Goal: Information Seeking & Learning: Find specific fact

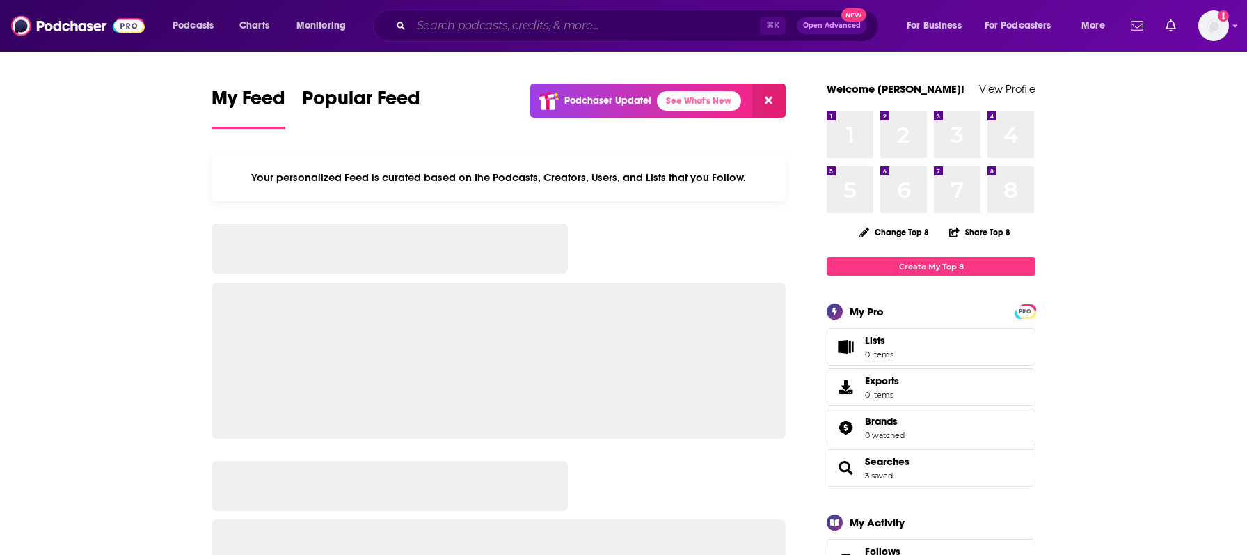
click at [507, 23] on input "Search podcasts, credits, & more..." at bounding box center [585, 26] width 349 height 22
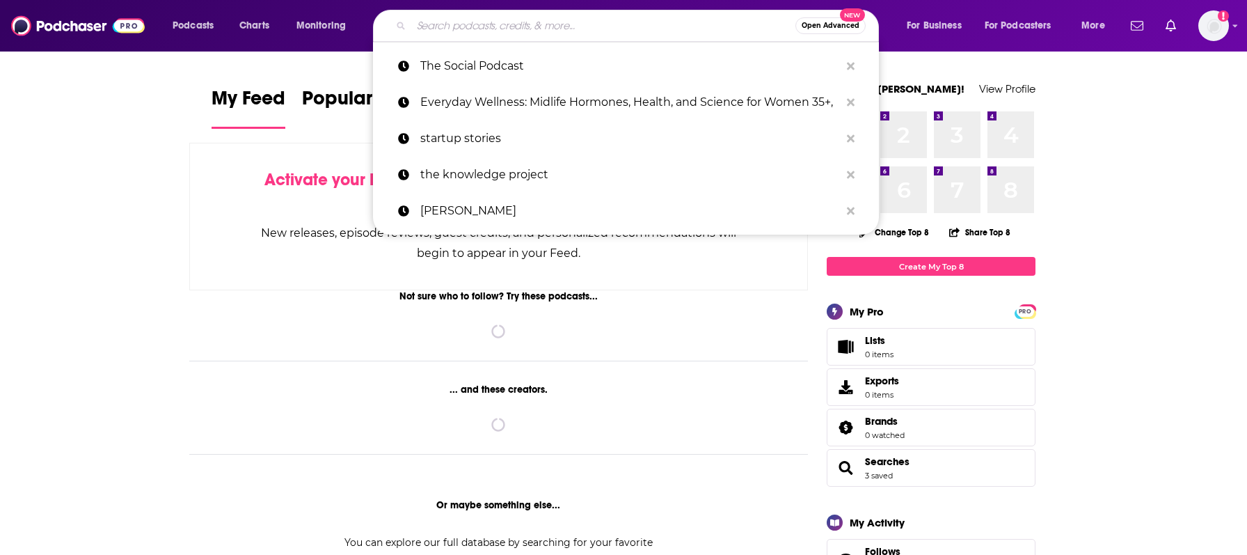
paste input "All Fantasy Everything"
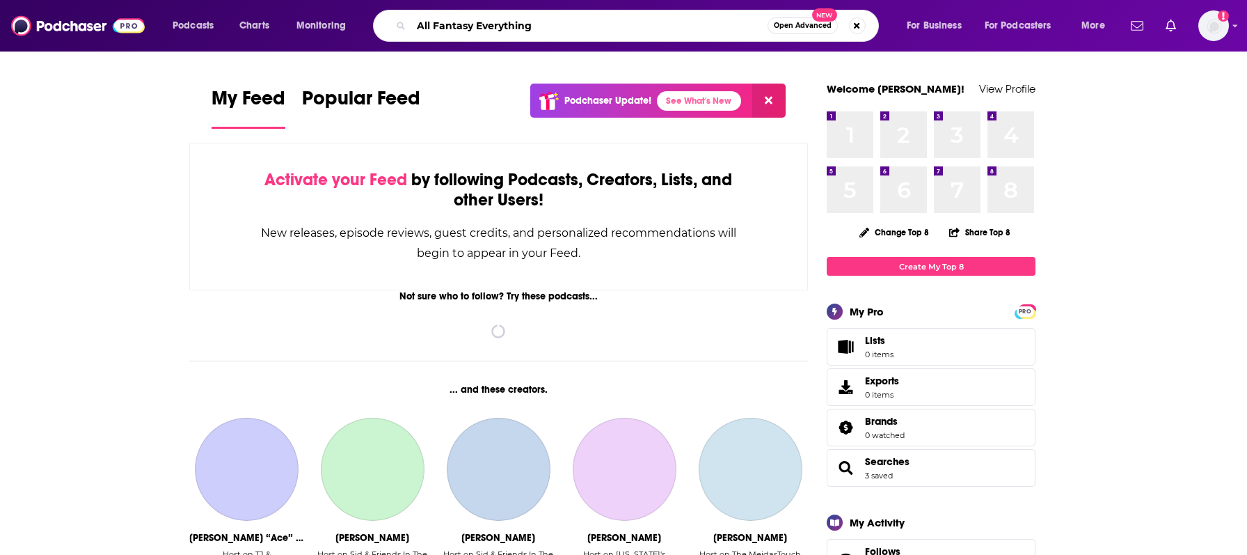
type input "All Fantasy Everything"
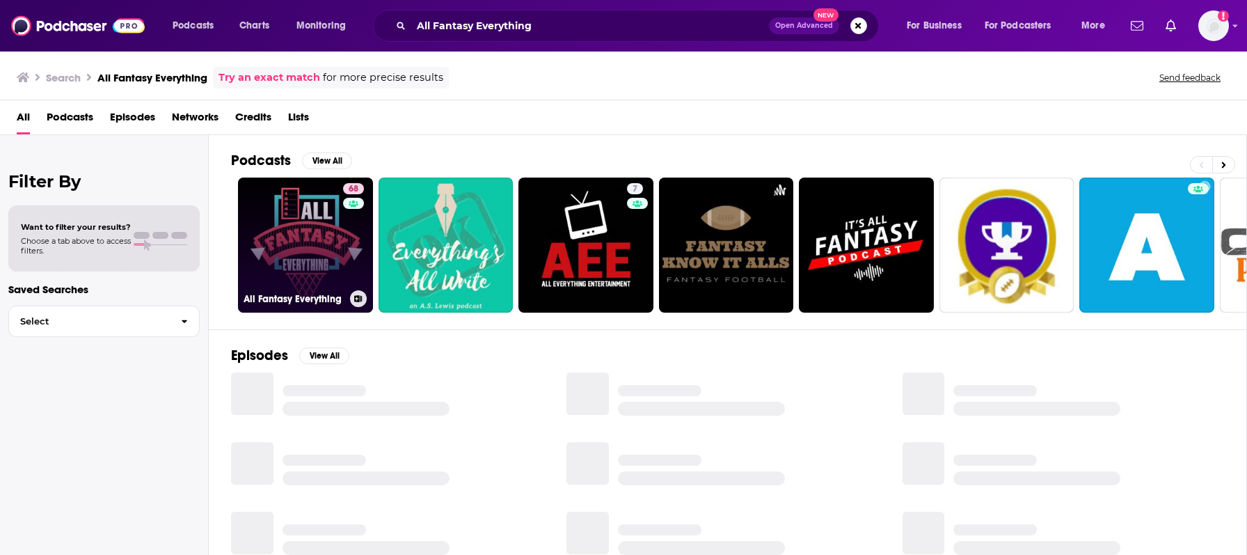
click at [305, 213] on link "68 All Fantasy Everything" at bounding box center [305, 244] width 135 height 135
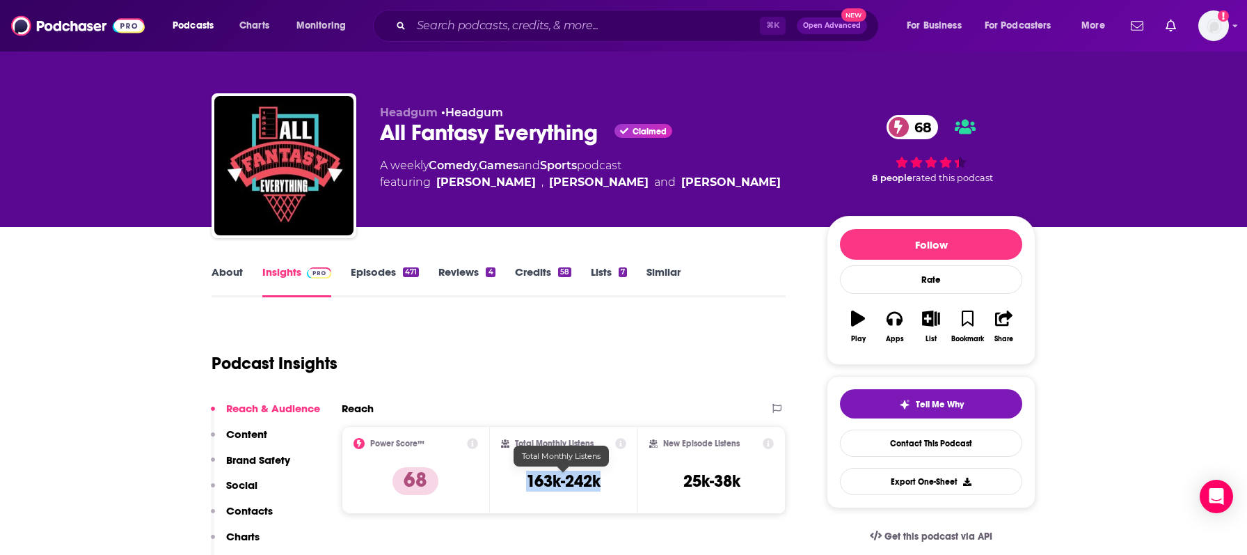
drag, startPoint x: 509, startPoint y: 483, endPoint x: 607, endPoint y: 488, distance: 98.2
click at [602, 487] on div "Total Monthly Listens 163k-242k" at bounding box center [564, 470] width 126 height 64
copy h3 "163k-242k"
drag, startPoint x: 427, startPoint y: 183, endPoint x: 501, endPoint y: 187, distance: 74.6
click at [501, 187] on span "featuring [PERSON_NAME] , [PERSON_NAME] and [PERSON_NAME]" at bounding box center [580, 182] width 401 height 17
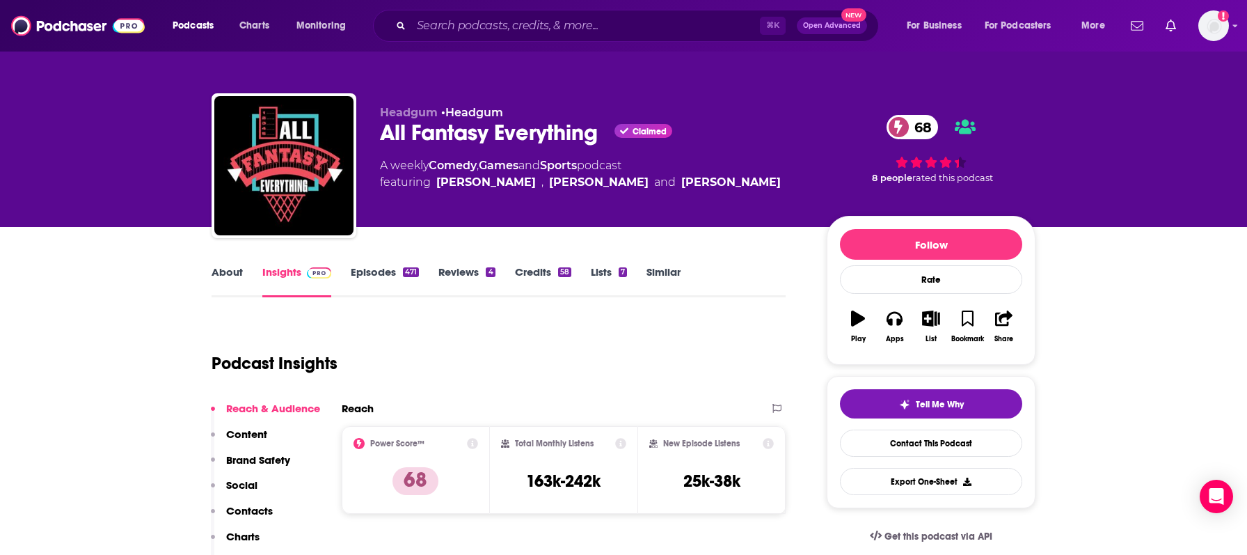
click at [512, 195] on div "Headgum • Headgum All Fantasy Everything Claimed 68 A weekly Comedy , Games and…" at bounding box center [592, 161] width 425 height 111
click at [433, 184] on span "featuring [PERSON_NAME] , [PERSON_NAME] and [PERSON_NAME]" at bounding box center [580, 182] width 401 height 17
copy span "[PERSON_NAME]"
